Goal: Task Accomplishment & Management: Complete application form

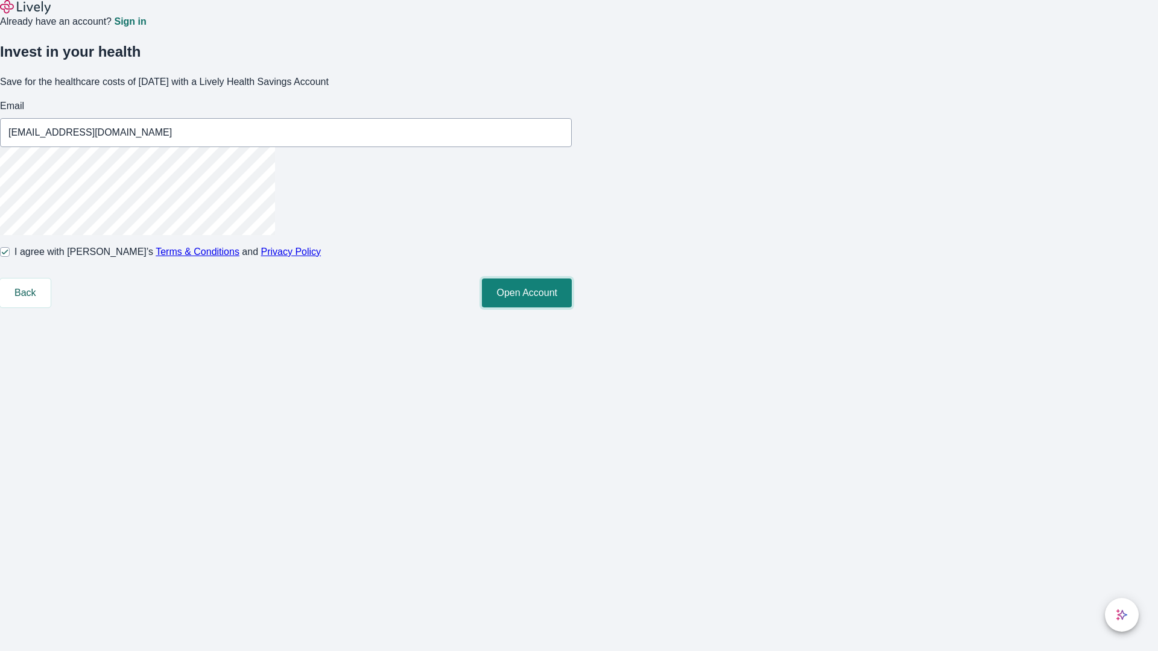
click at [572, 308] on button "Open Account" at bounding box center [527, 293] width 90 height 29
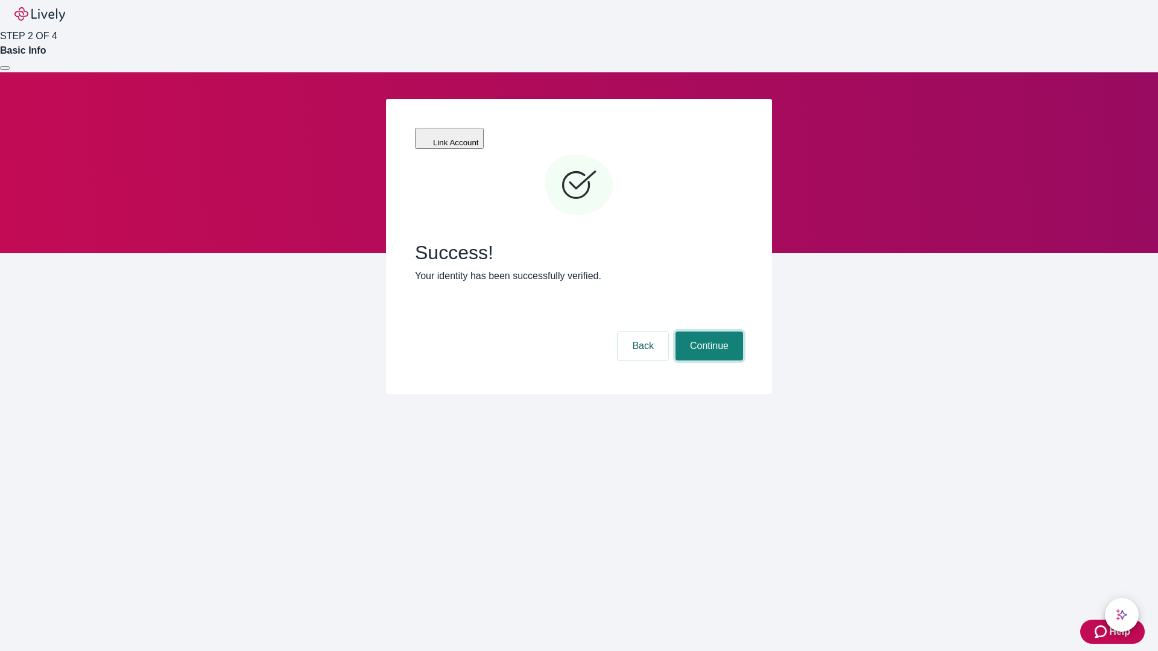
click at [707, 332] on button "Continue" at bounding box center [709, 346] width 68 height 29
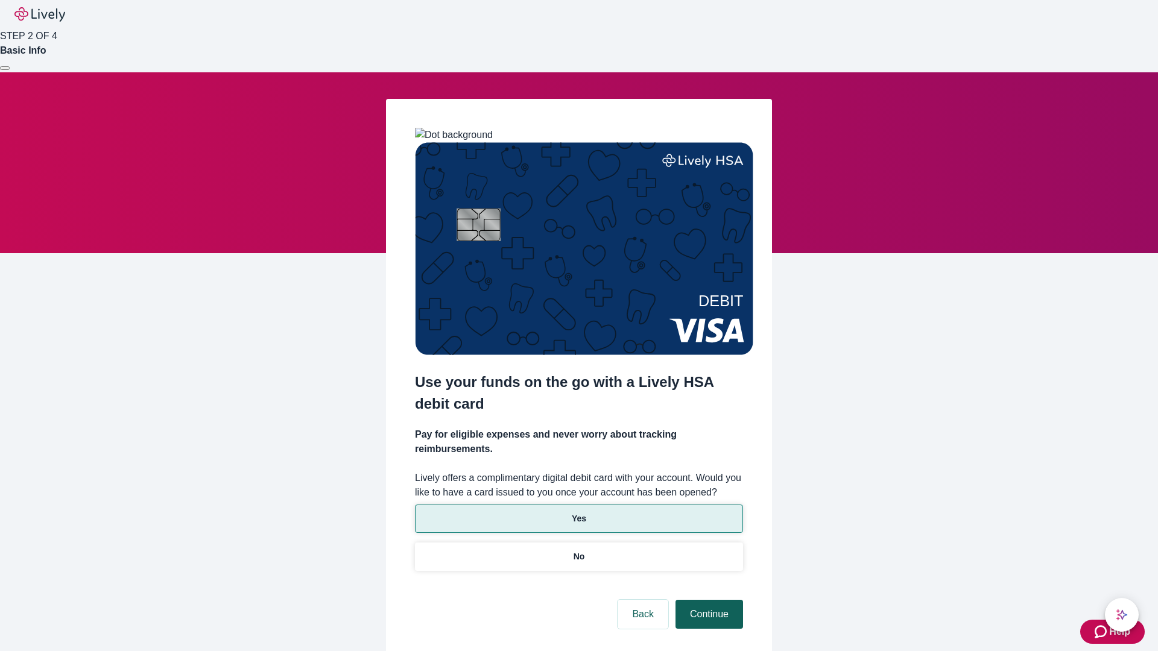
click at [578, 513] on p "Yes" at bounding box center [579, 519] width 14 height 13
click at [707, 600] on button "Continue" at bounding box center [709, 614] width 68 height 29
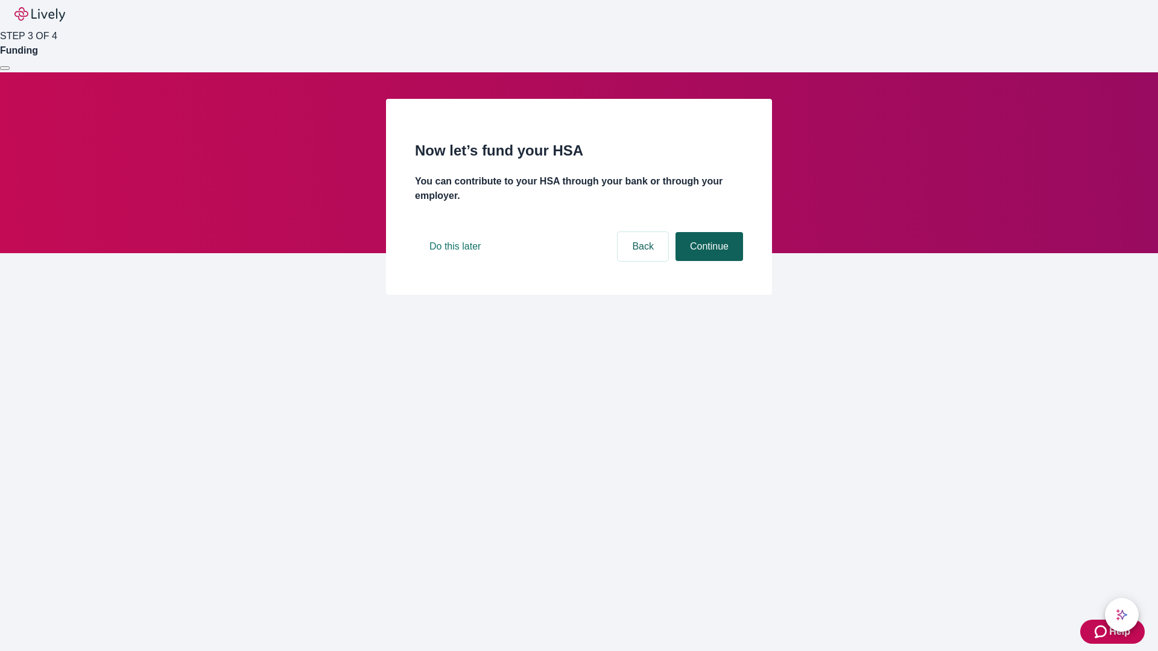
click at [707, 261] on button "Continue" at bounding box center [709, 246] width 68 height 29
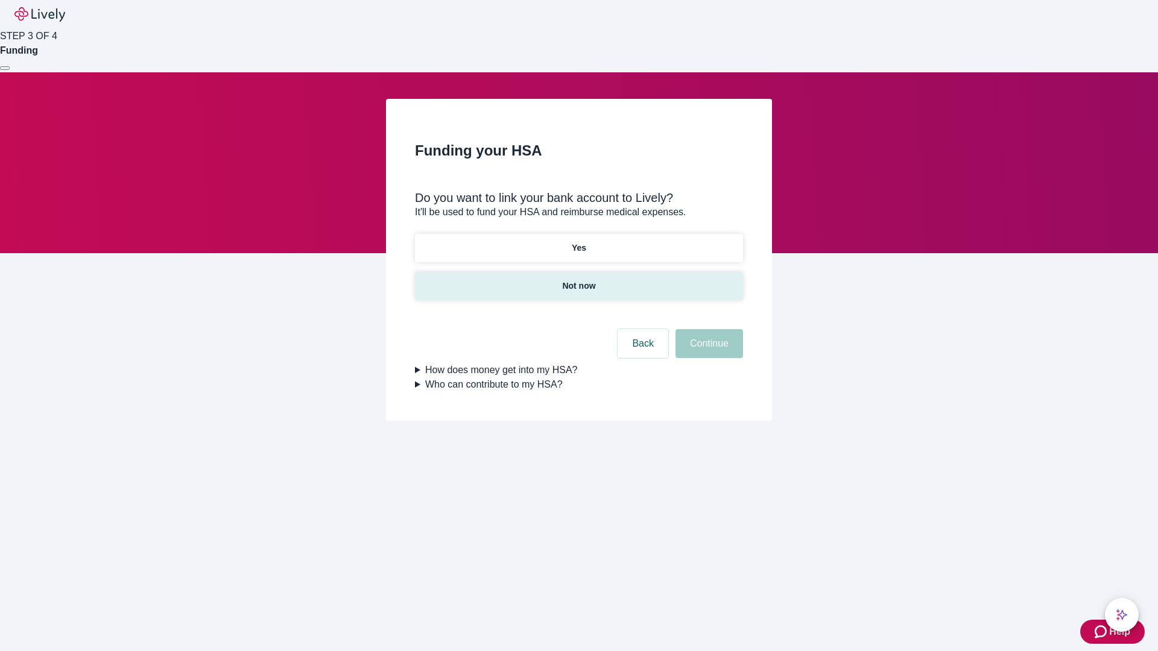
click at [578, 280] on p "Not now" at bounding box center [578, 286] width 33 height 13
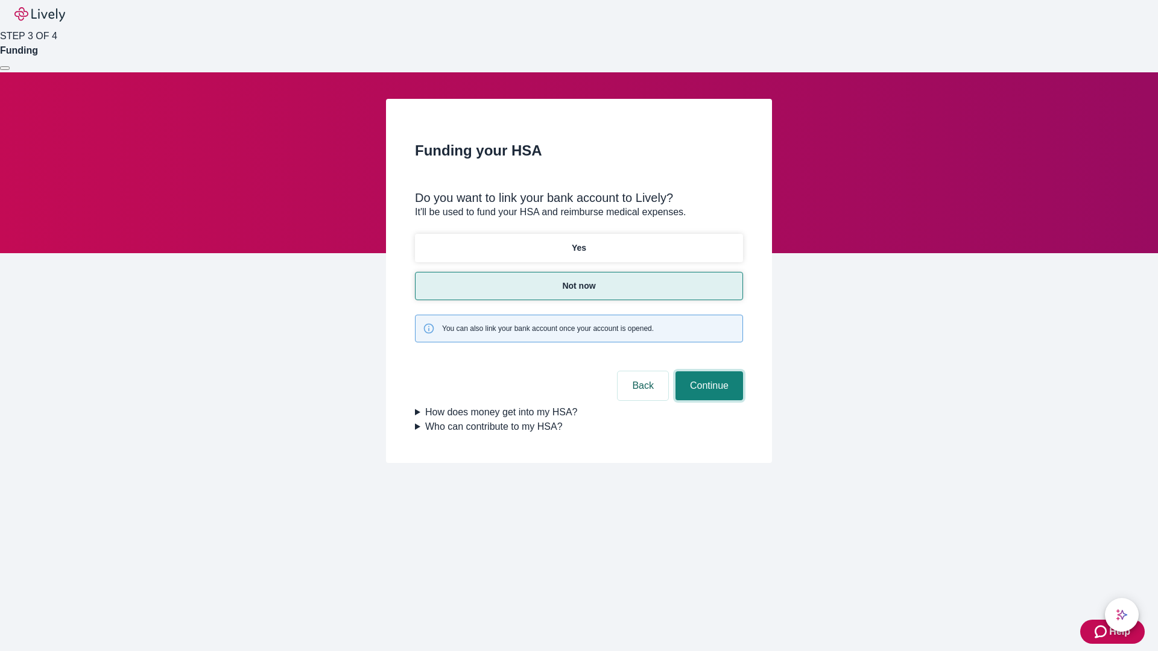
click at [707, 371] on button "Continue" at bounding box center [709, 385] width 68 height 29
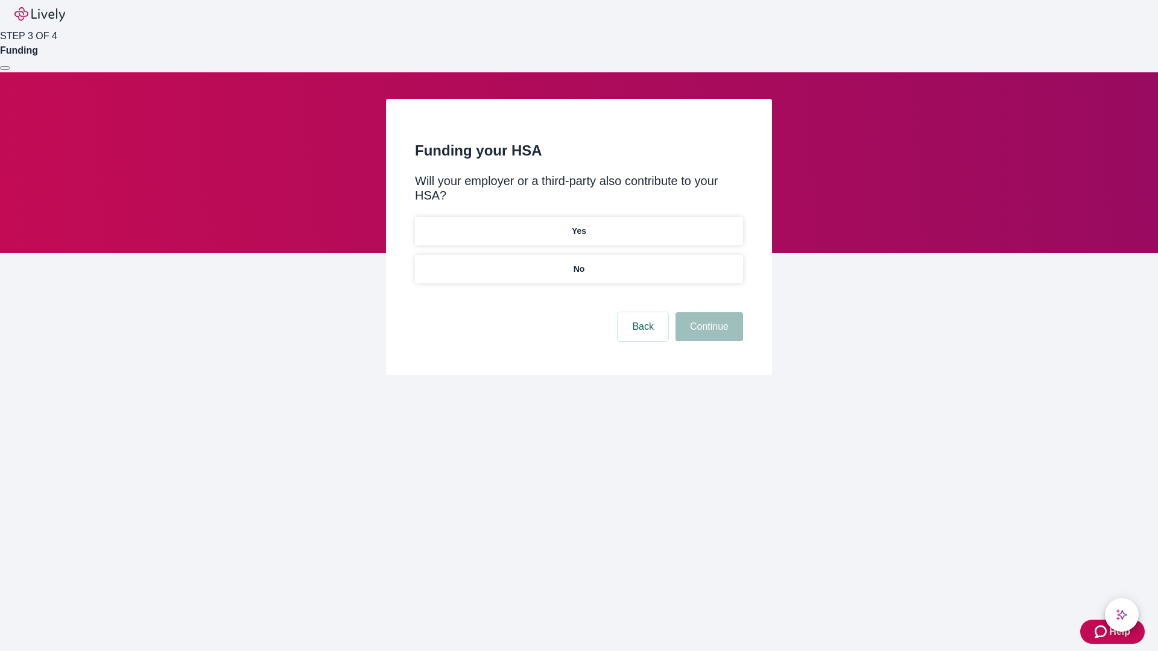
click at [578, 263] on p "No" at bounding box center [578, 269] width 11 height 13
click at [707, 312] on button "Continue" at bounding box center [709, 326] width 68 height 29
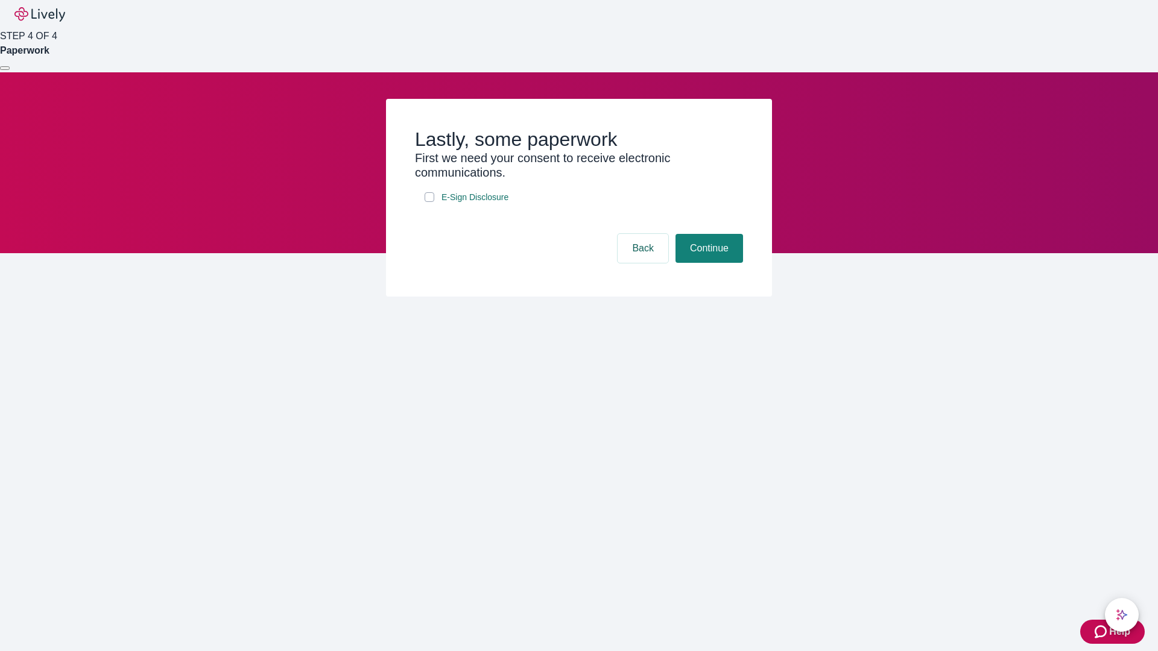
click at [429, 202] on input "E-Sign Disclosure" at bounding box center [430, 197] width 10 height 10
checkbox input "true"
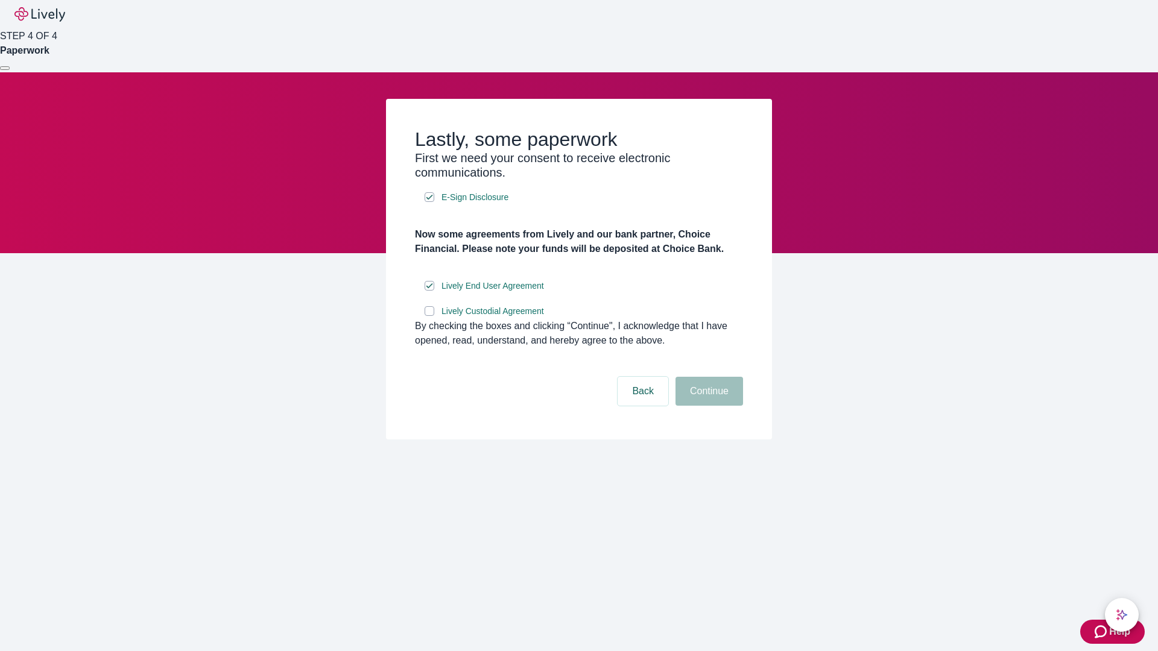
click at [429, 316] on input "Lively Custodial Agreement" at bounding box center [430, 311] width 10 height 10
checkbox input "true"
click at [707, 406] on button "Continue" at bounding box center [709, 391] width 68 height 29
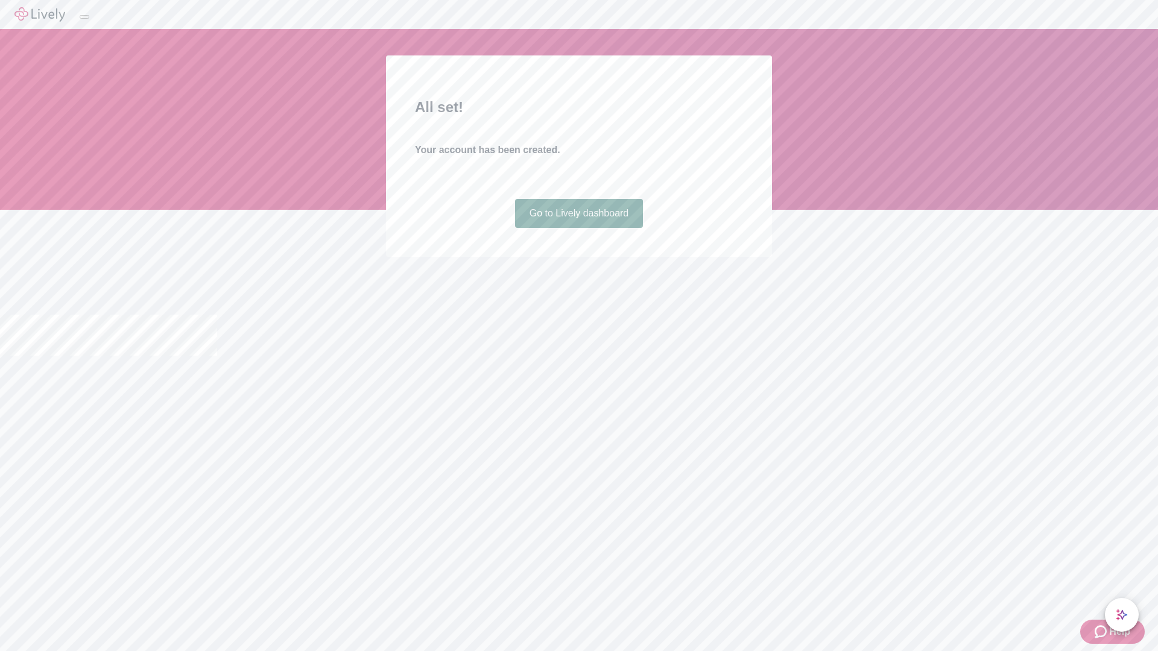
click at [578, 228] on link "Go to Lively dashboard" at bounding box center [579, 213] width 128 height 29
